Goal: Obtain resource: Download file/media

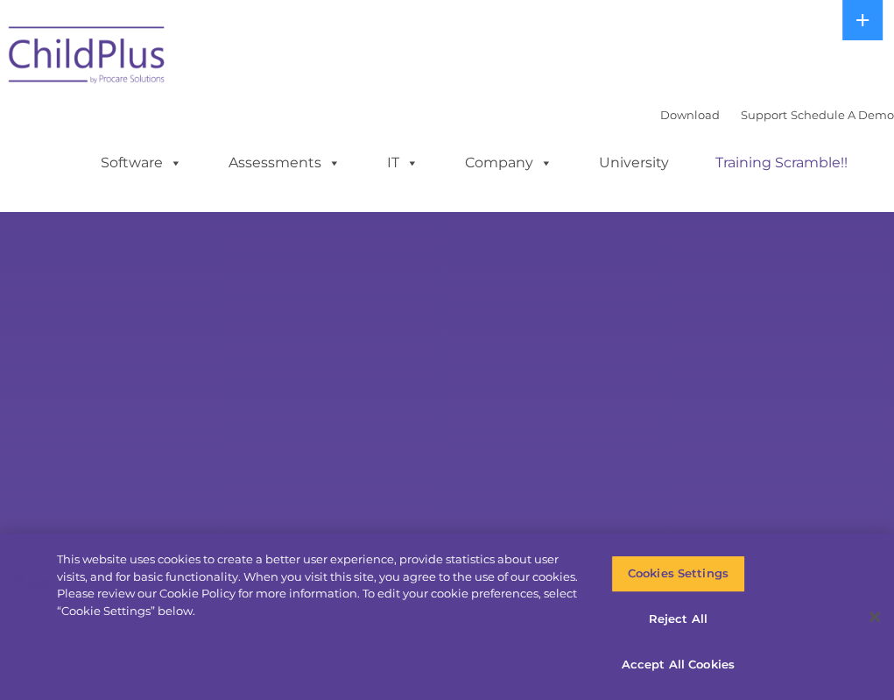
select select "MEDIUM"
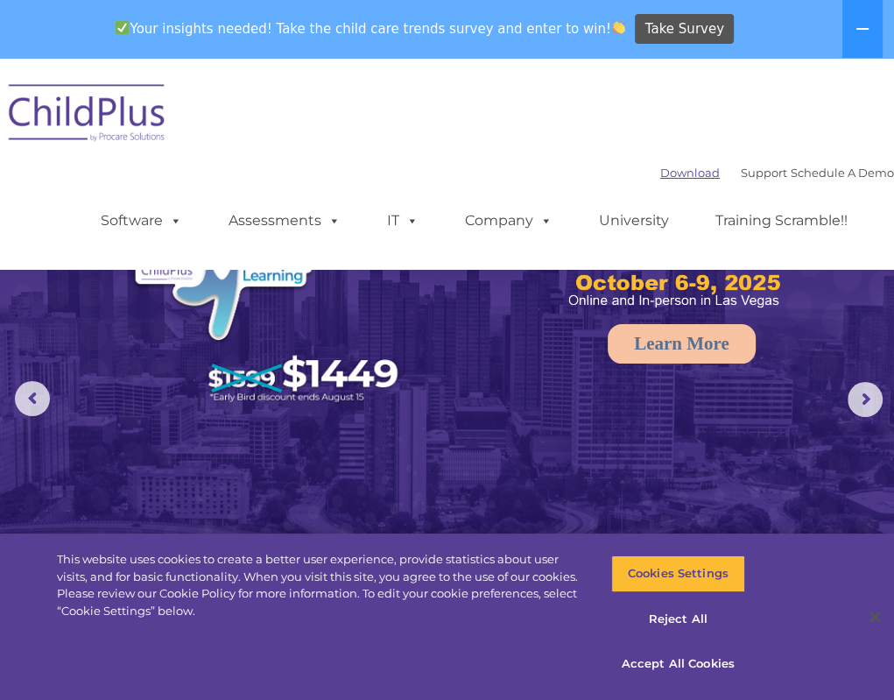
click at [660, 174] on link "Download" at bounding box center [690, 173] width 60 height 14
click at [660, 167] on link "Download" at bounding box center [690, 173] width 60 height 14
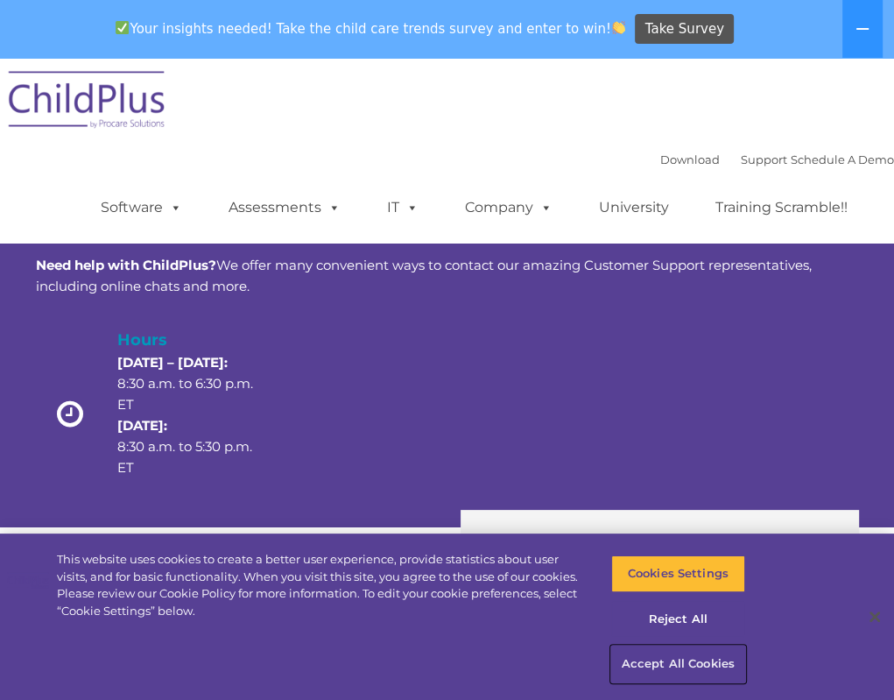
click at [678, 664] on button "Accept All Cookies" at bounding box center [678, 663] width 134 height 37
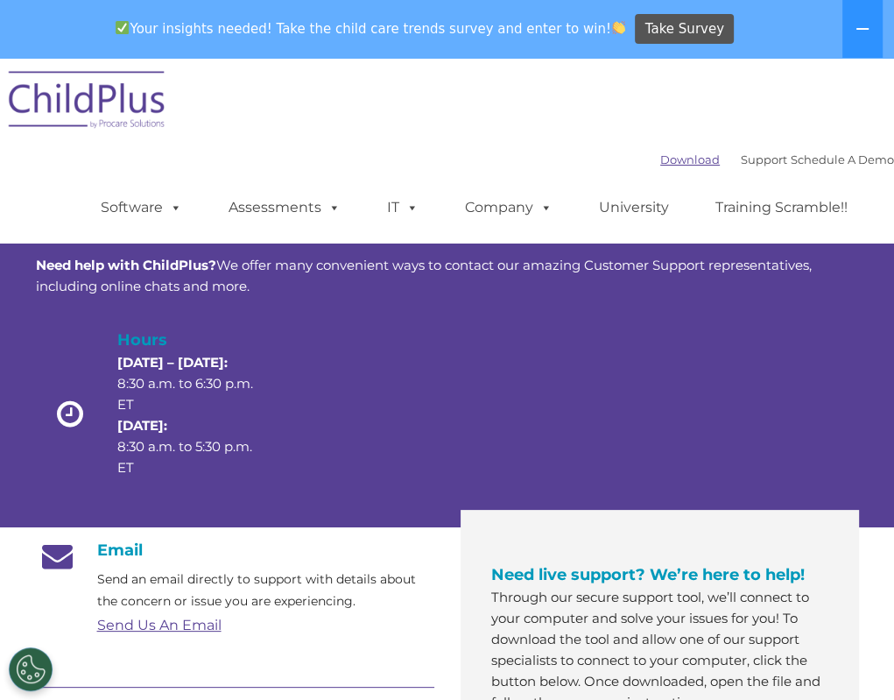
click at [660, 158] on link "Download" at bounding box center [690, 159] width 60 height 14
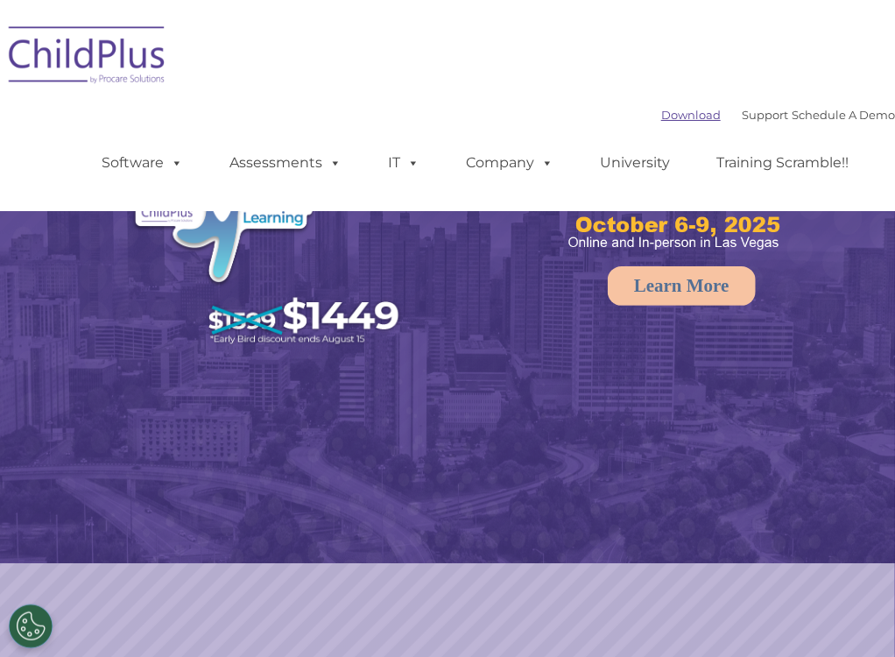
select select "MEDIUM"
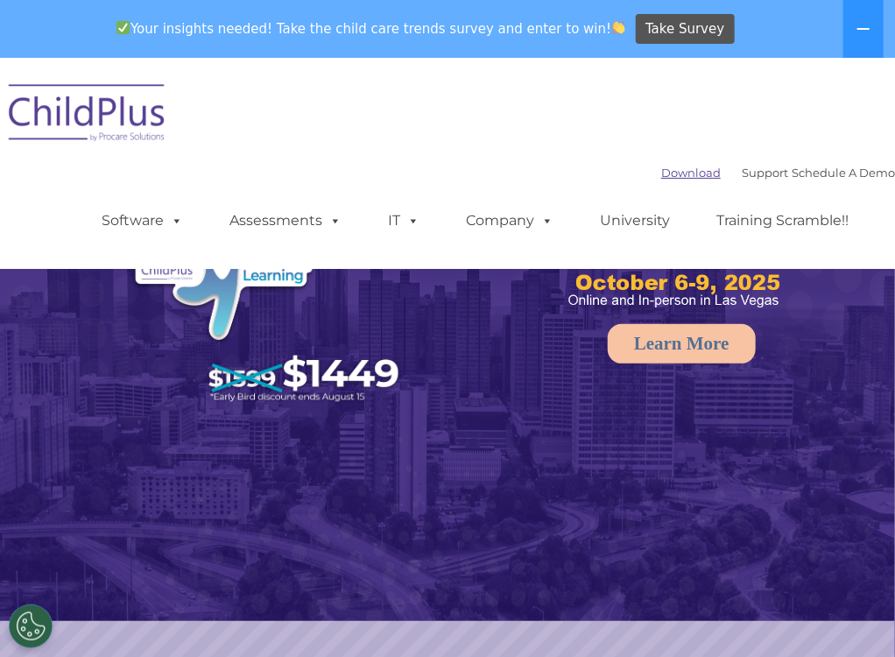
click at [653, 121] on div "Download Support | Schedule A Demo  MENU MENU Software ChildPlus: The original…" at bounding box center [447, 163] width 895 height 185
click at [661, 173] on link "Download" at bounding box center [691, 173] width 60 height 14
